Goal: Obtain resource: Download file/media

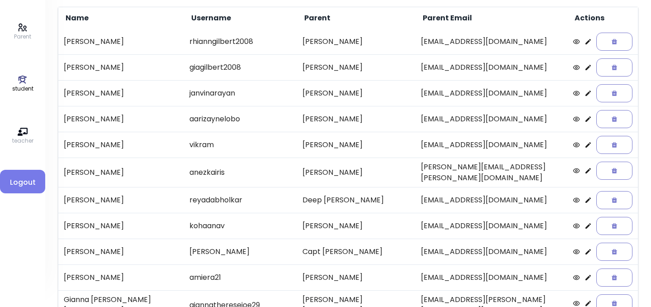
scroll to position [71, 0]
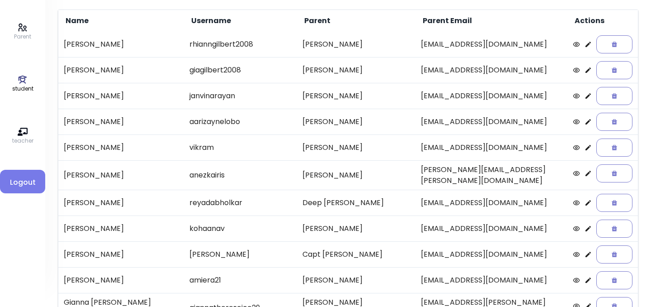
click at [585, 147] on icon at bounding box center [588, 147] width 7 height 7
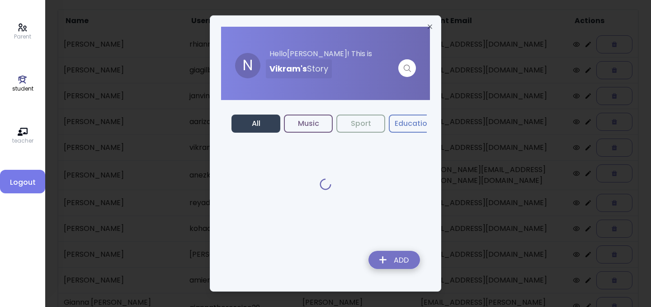
click at [311, 126] on button "Music" at bounding box center [308, 123] width 49 height 18
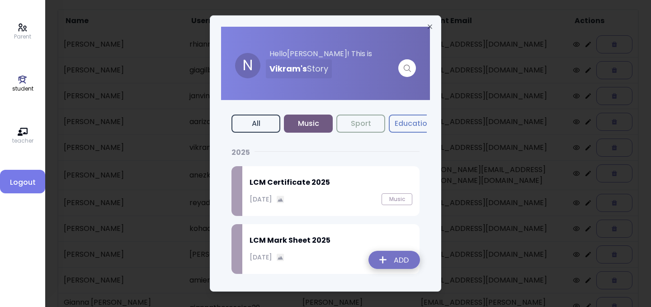
click at [294, 239] on h2 "LCM Mark Sheet 2025" at bounding box center [331, 240] width 163 height 11
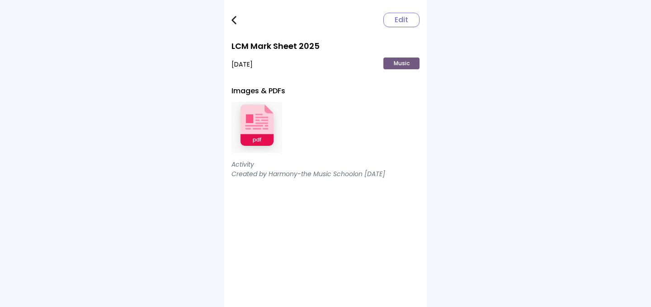
click at [259, 112] on img at bounding box center [257, 127] width 51 height 59
